Goal: Find specific page/section: Find specific page/section

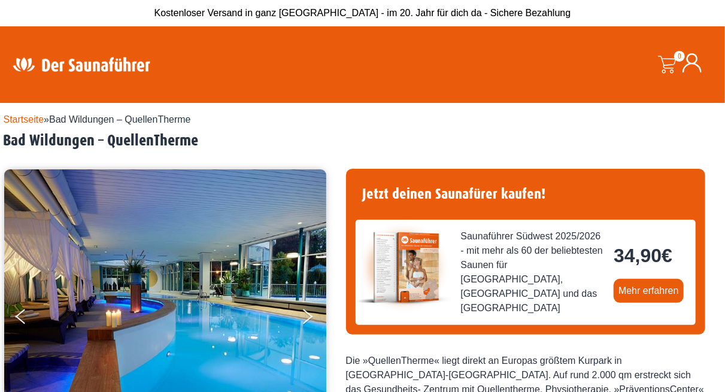
click at [616, 130] on div "Startseite » Bad Wildungen – QuellenTherme Bad Wildungen – QuellenTherme" at bounding box center [363, 132] width 718 height 38
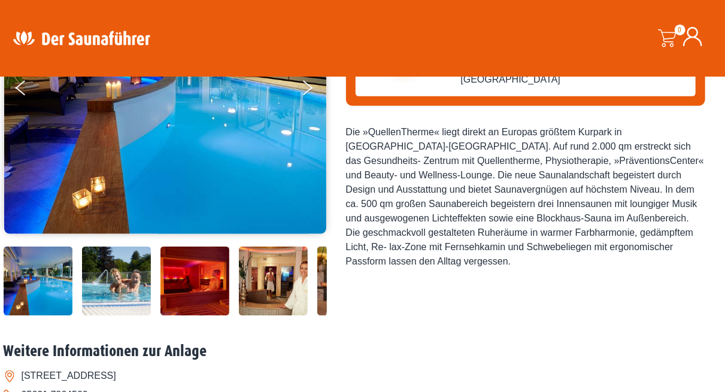
scroll to position [230, 0]
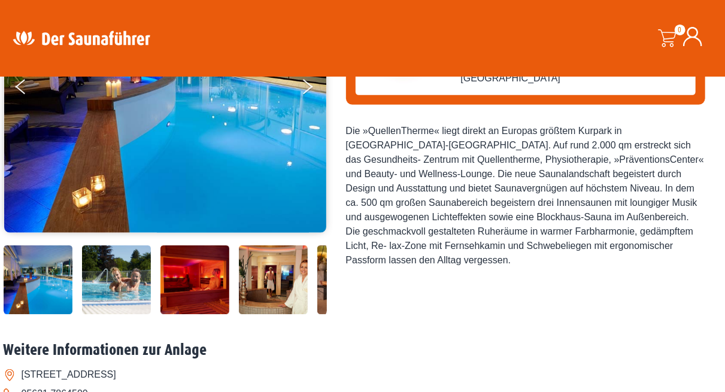
click at [580, 336] on div "Startseite » Bad Wildungen – QuellenTherme Bad Wildungen – QuellenTherme [GEOGR…" at bounding box center [363, 277] width 718 height 809
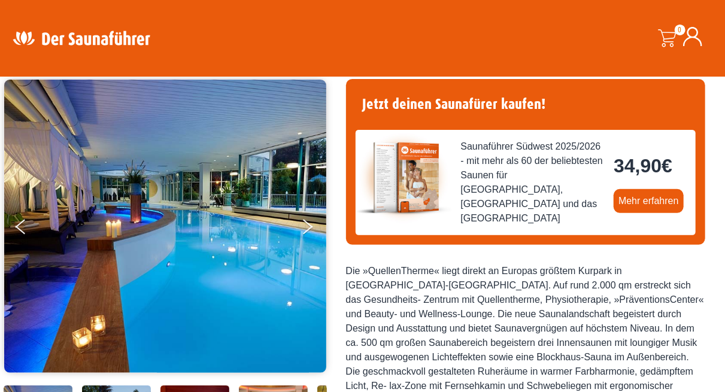
scroll to position [92, 0]
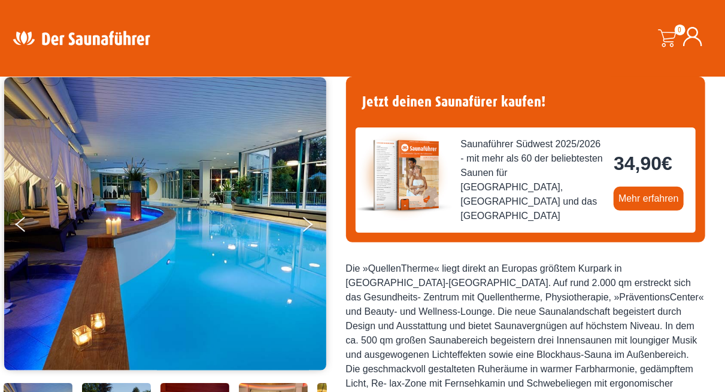
click at [23, 221] on button "Previous" at bounding box center [31, 227] width 30 height 30
click at [305, 221] on button "Next" at bounding box center [315, 227] width 30 height 30
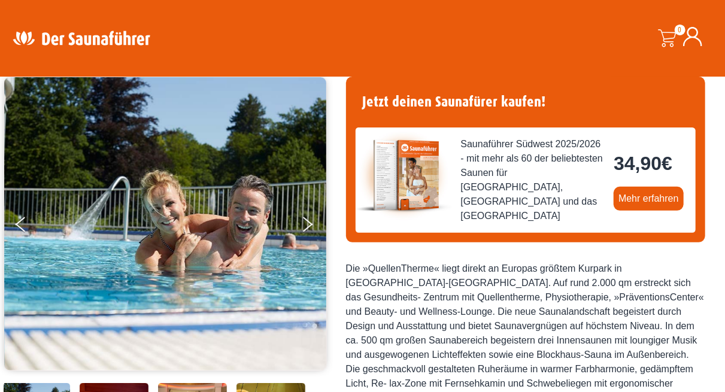
click at [307, 221] on icon "Next" at bounding box center [308, 221] width 10 height 8
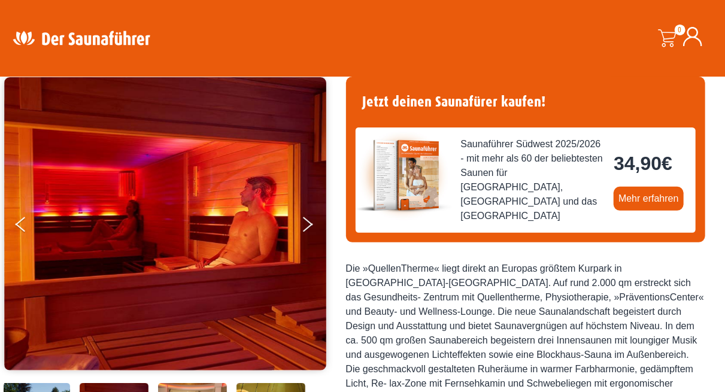
click at [308, 225] on icon "Next" at bounding box center [308, 227] width 10 height 8
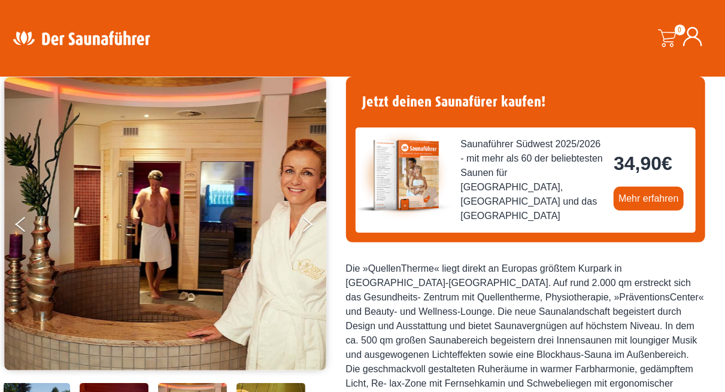
click at [303, 227] on icon "Next" at bounding box center [308, 227] width 10 height 8
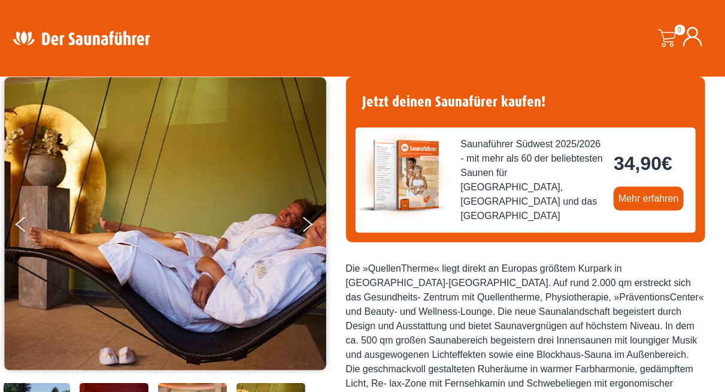
click at [309, 231] on button "Next" at bounding box center [315, 227] width 30 height 30
click at [305, 220] on icon "Next" at bounding box center [308, 221] width 10 height 8
click at [310, 222] on icon "Next" at bounding box center [308, 221] width 10 height 8
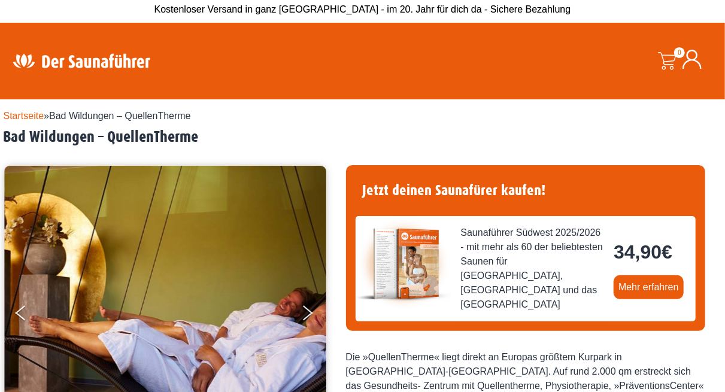
scroll to position [0, 0]
